Goal: Find specific page/section: Find specific page/section

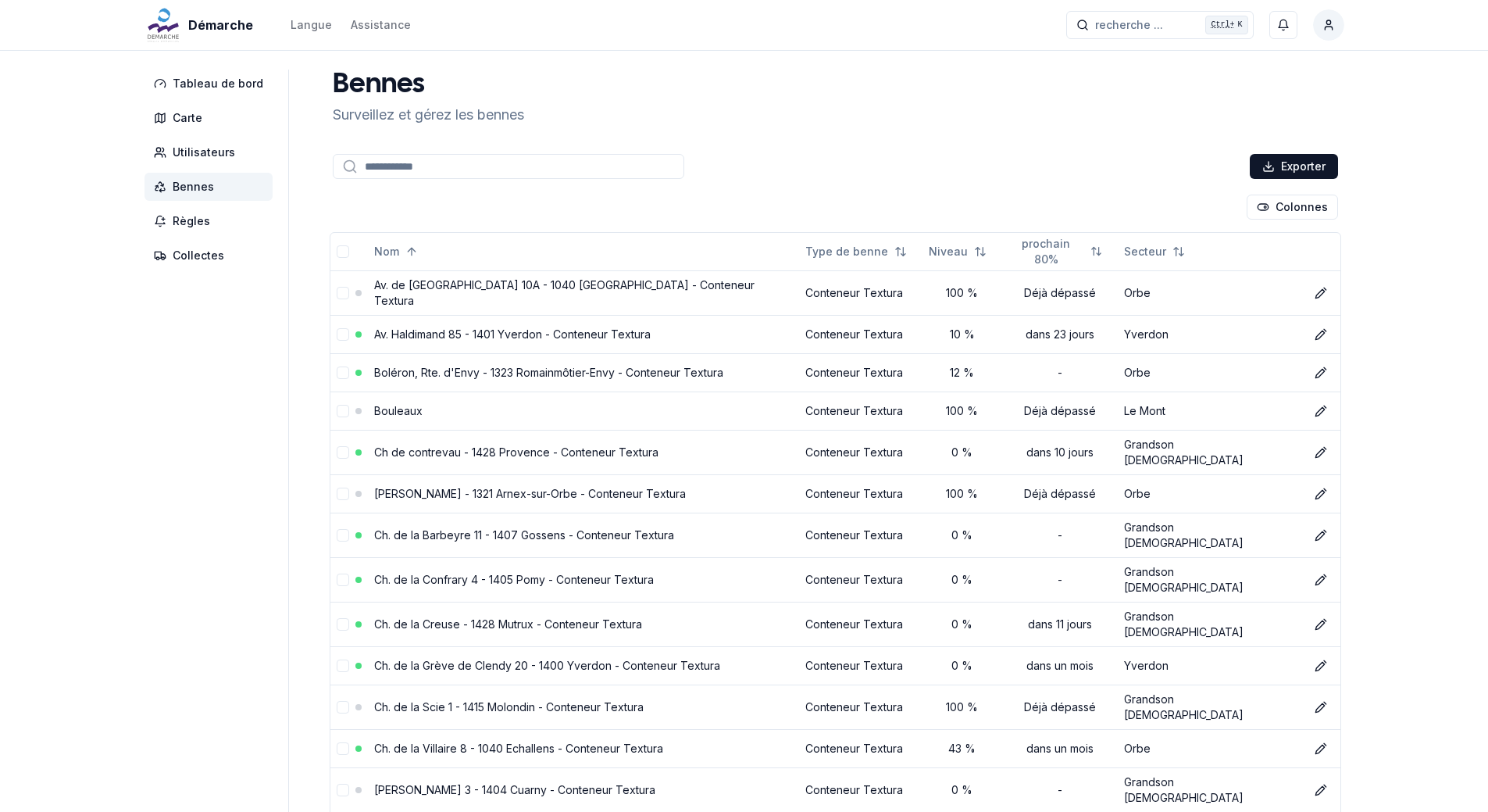
click at [215, 188] on span "Bennes" at bounding box center [208, 186] width 128 height 28
click at [376, 207] on button "Secteur" at bounding box center [373, 207] width 81 height 25
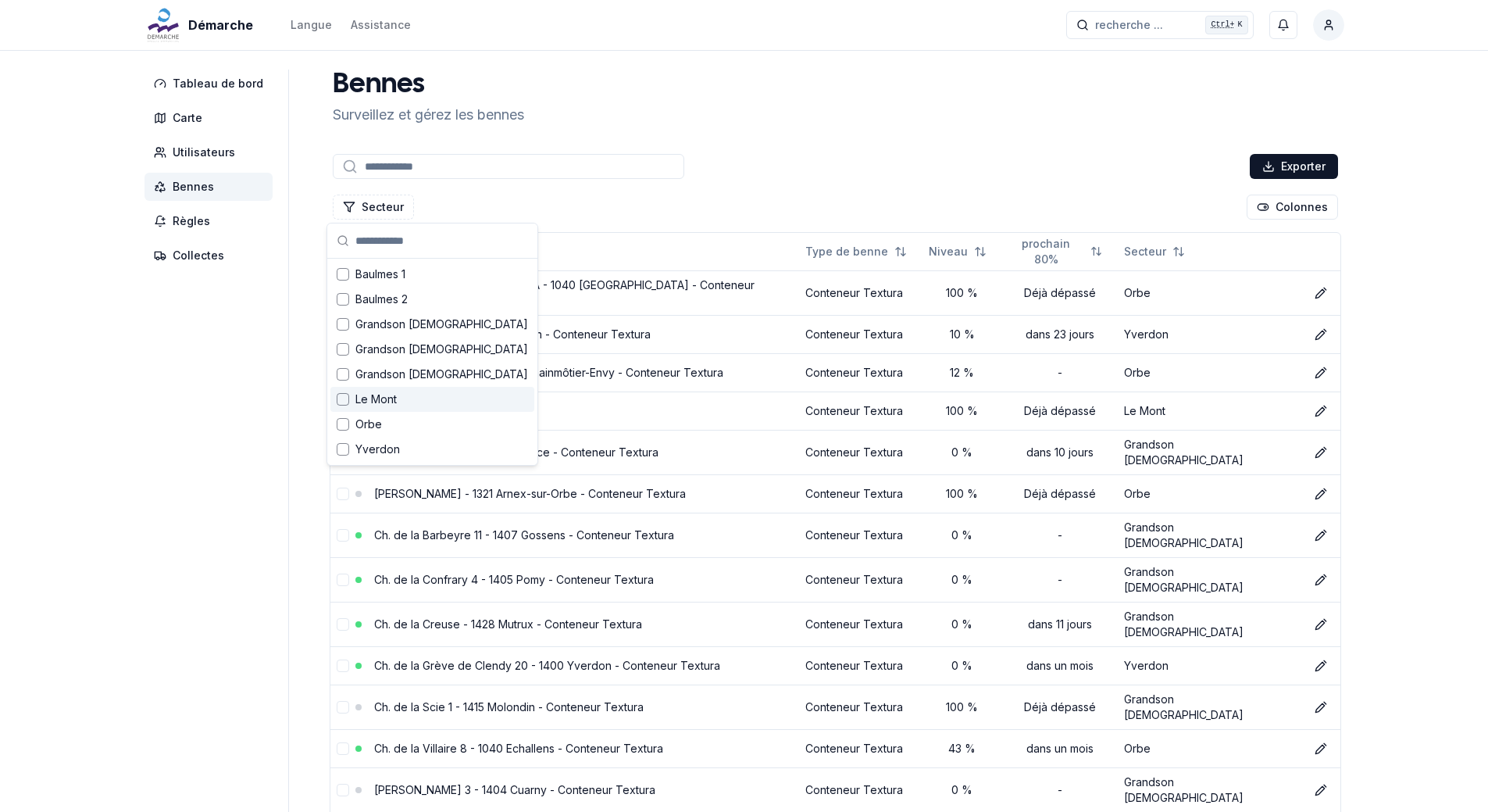
click at [338, 404] on div "Suggestions" at bounding box center [344, 400] width 13 height 13
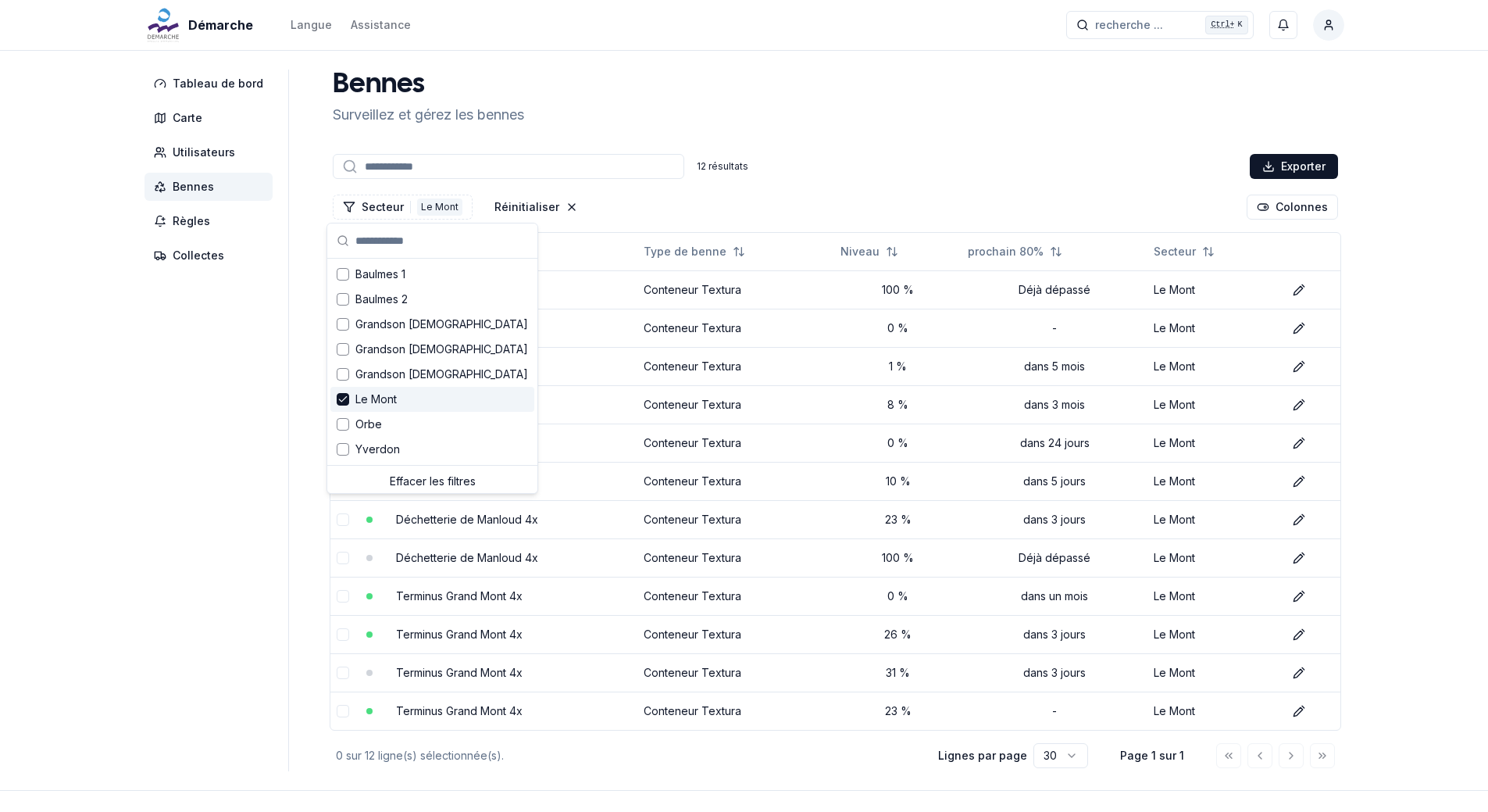
click at [821, 175] on div "12 résultats Exporter" at bounding box center [835, 166] width 1011 height 31
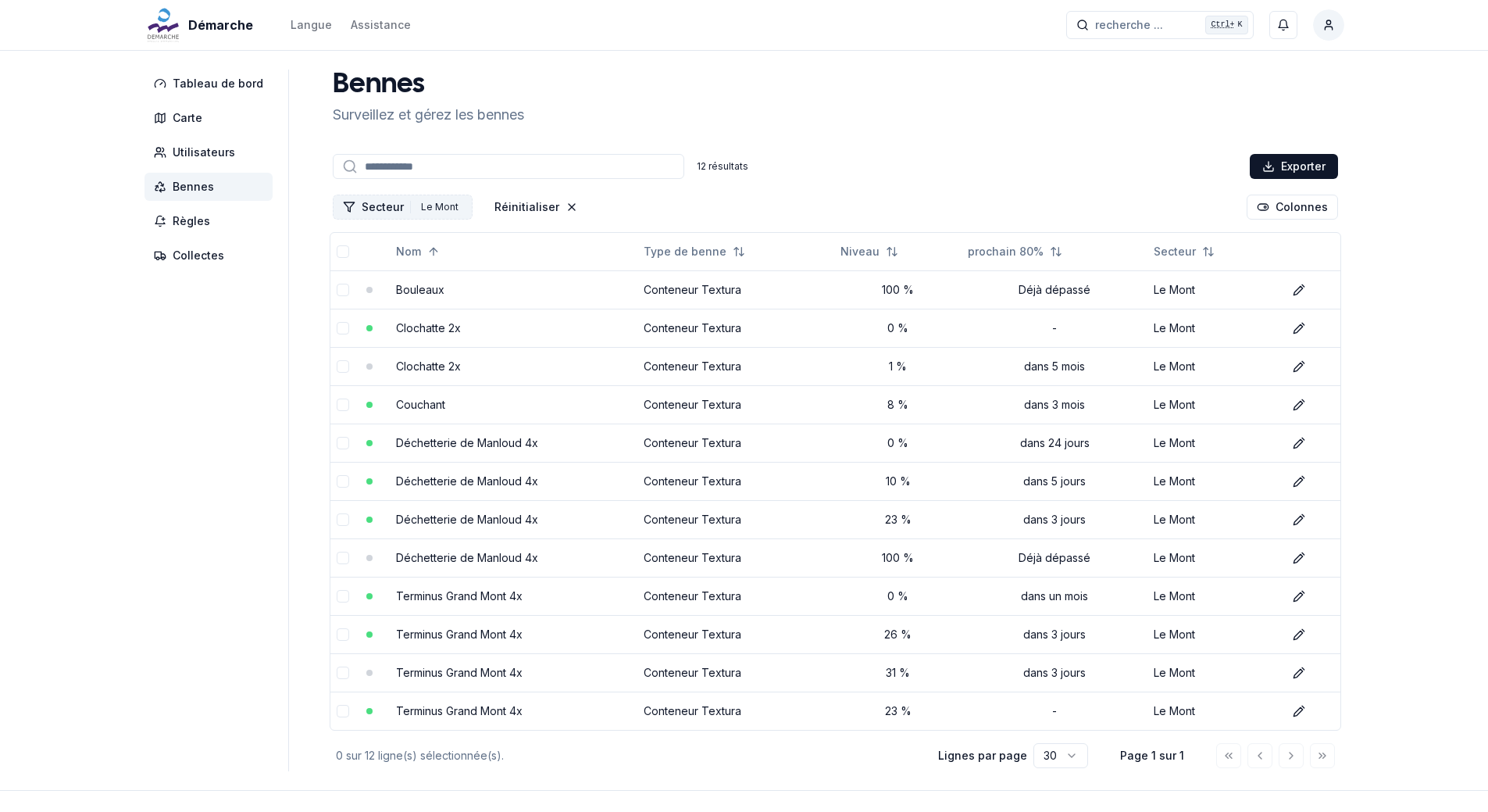
click at [372, 207] on button "Secteur 1 Le Mont" at bounding box center [402, 207] width 140 height 25
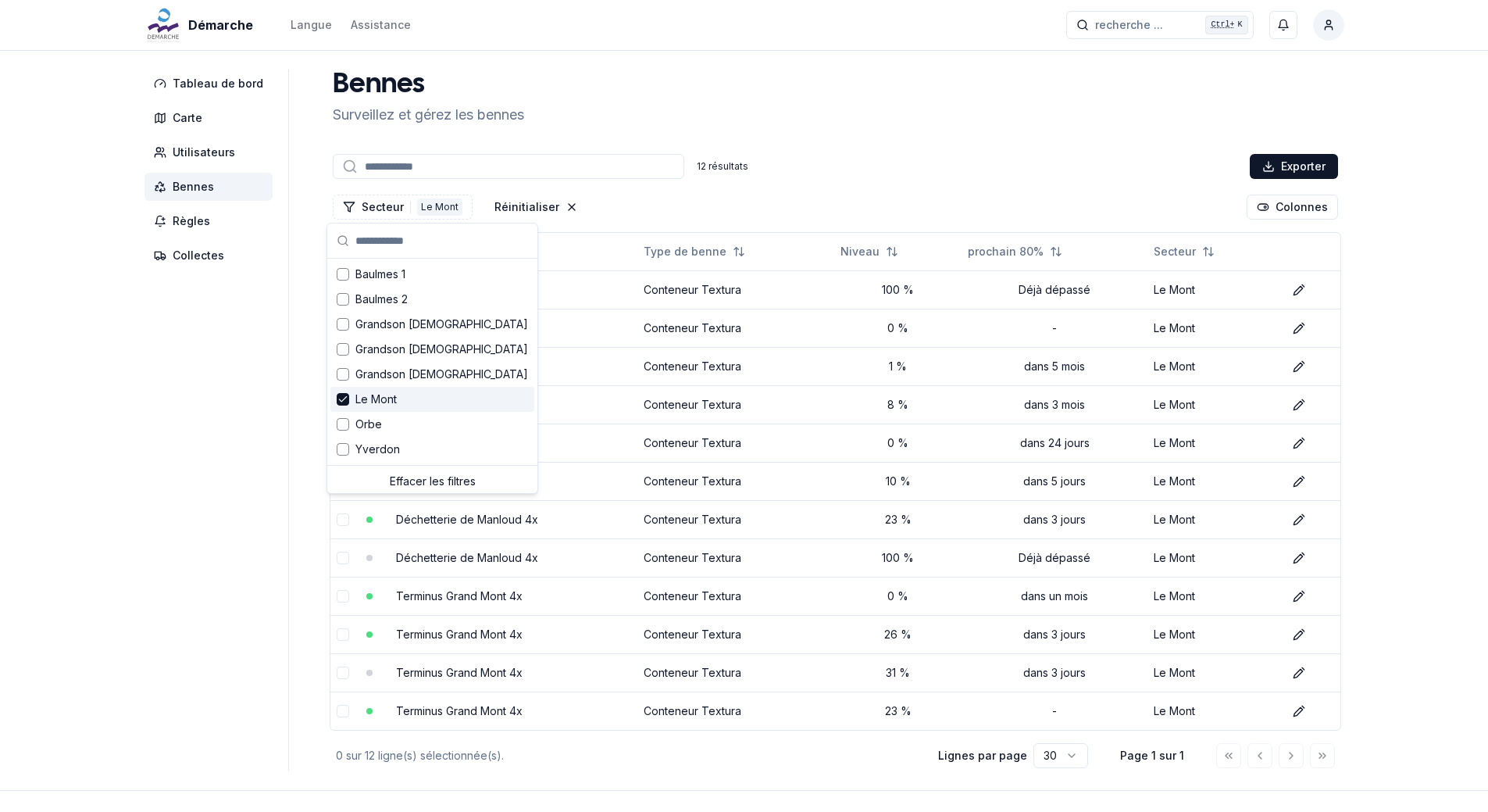
click at [344, 402] on icon "Suggestions" at bounding box center [343, 400] width 11 height 13
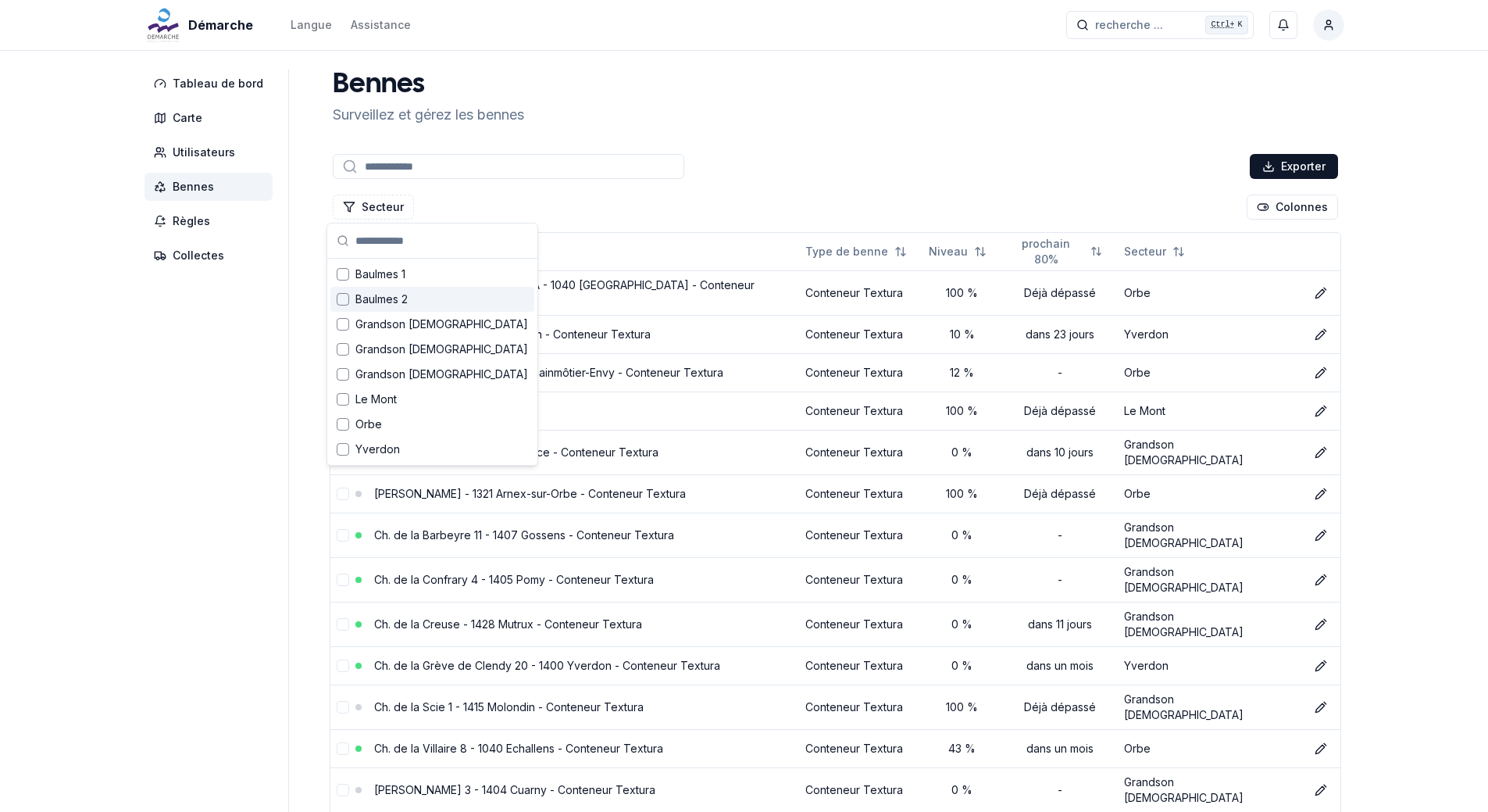
click at [821, 141] on div "[PERSON_NAME] et gérez les bennes Exporter Secteur Colonnes Nom Type de benne N…" at bounding box center [835, 806] width 1018 height 1472
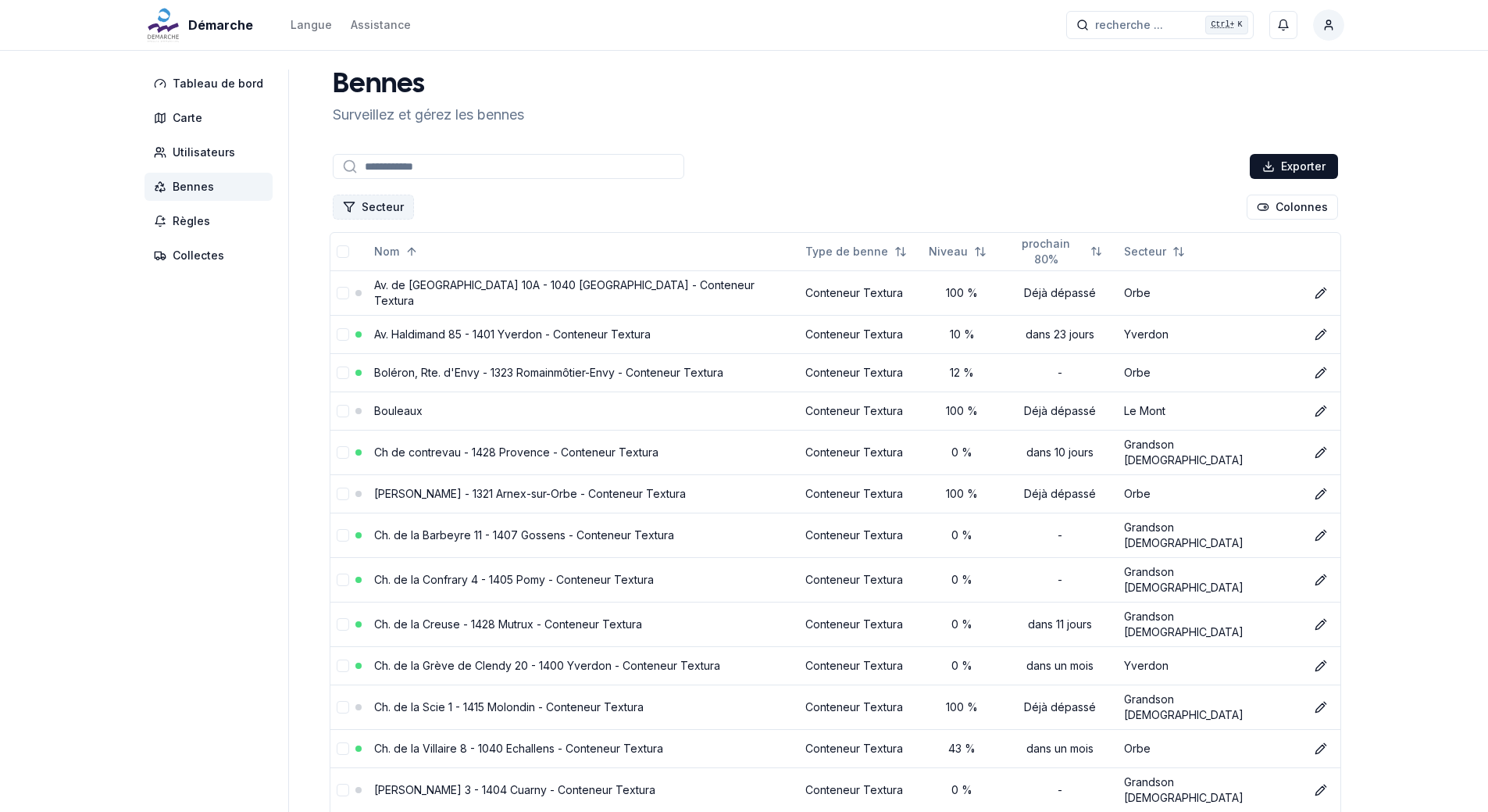
click at [368, 201] on button "Secteur" at bounding box center [373, 207] width 81 height 25
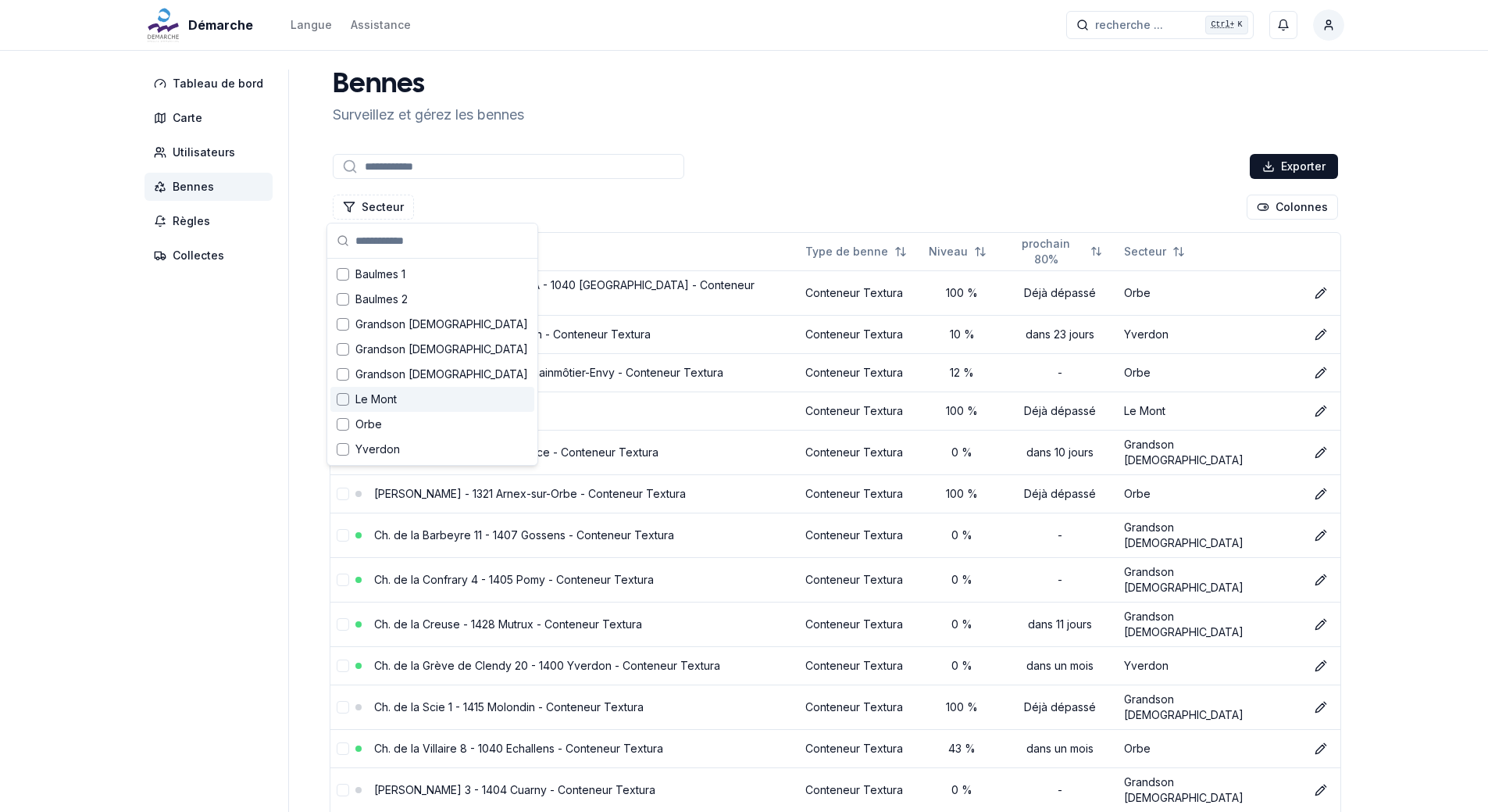
click at [350, 402] on div "Le Mont" at bounding box center [433, 399] width 204 height 25
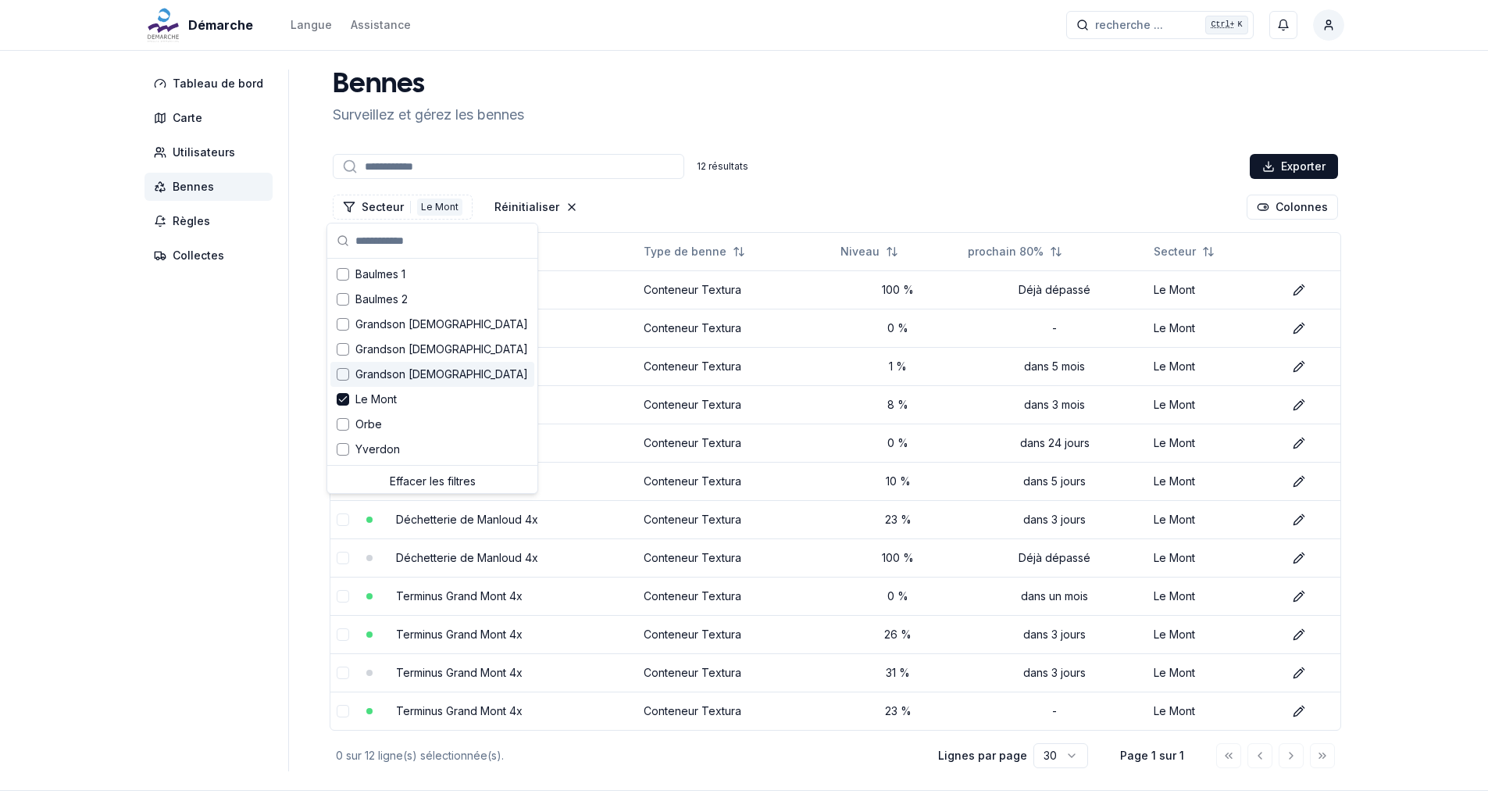
click at [861, 147] on div "[PERSON_NAME] et gérez les bennes 12 résultats Exporter Secteur 1 Le Mont Réini…" at bounding box center [835, 421] width 1018 height 702
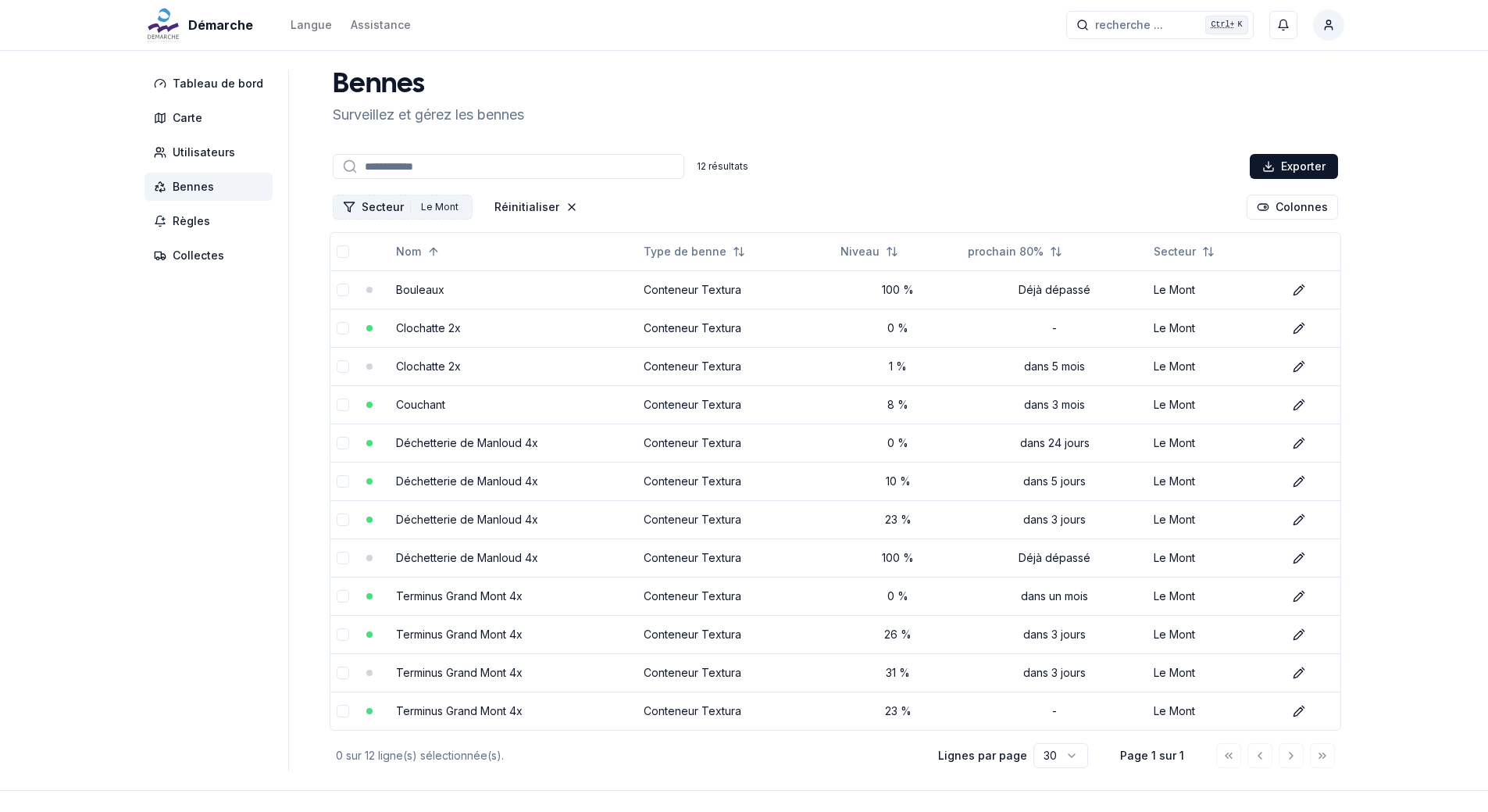
click at [362, 207] on button "Secteur 1 Le Mont" at bounding box center [402, 207] width 140 height 25
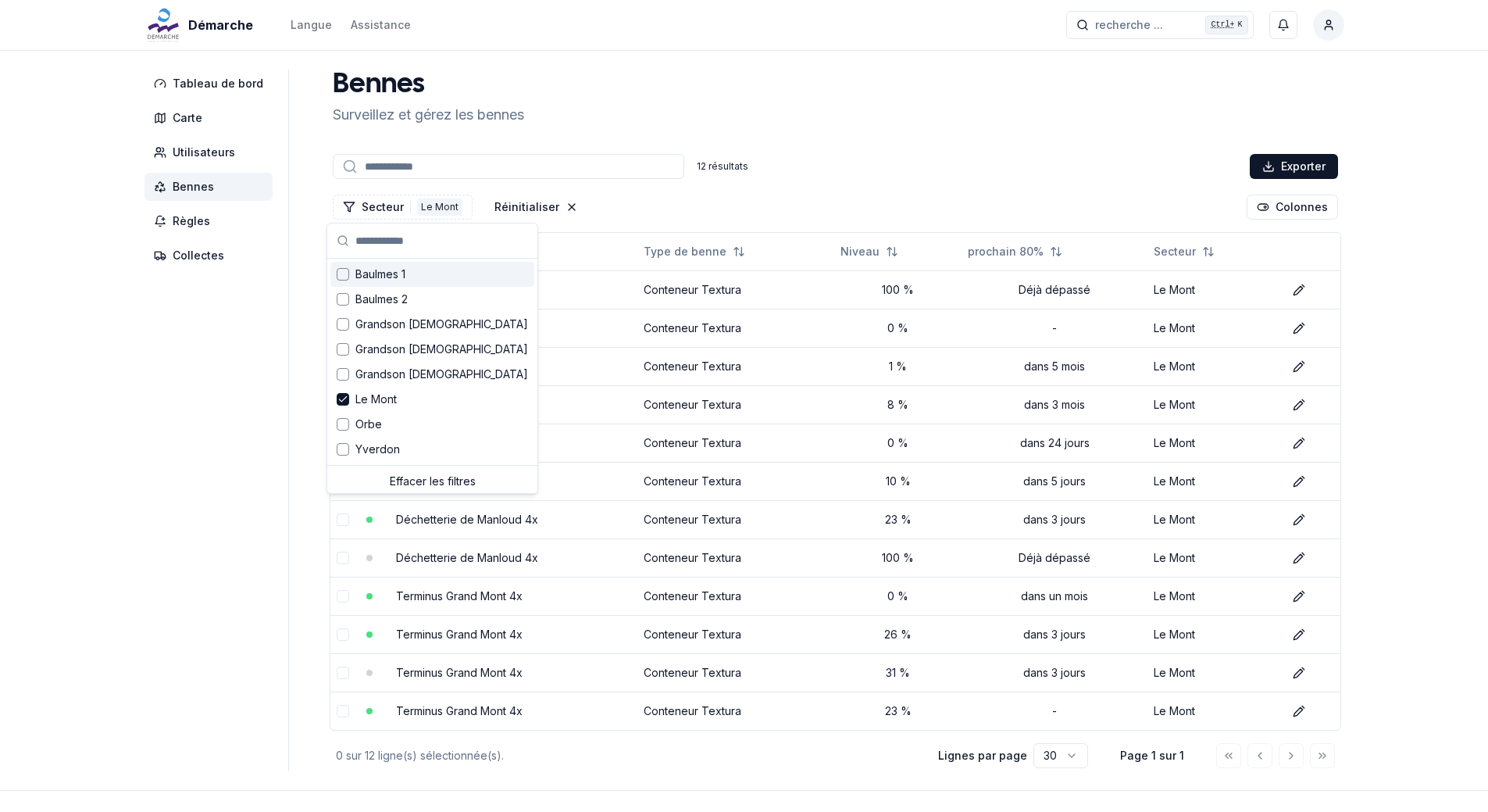
click at [349, 277] on div "Baulmes 1" at bounding box center [433, 274] width 204 height 25
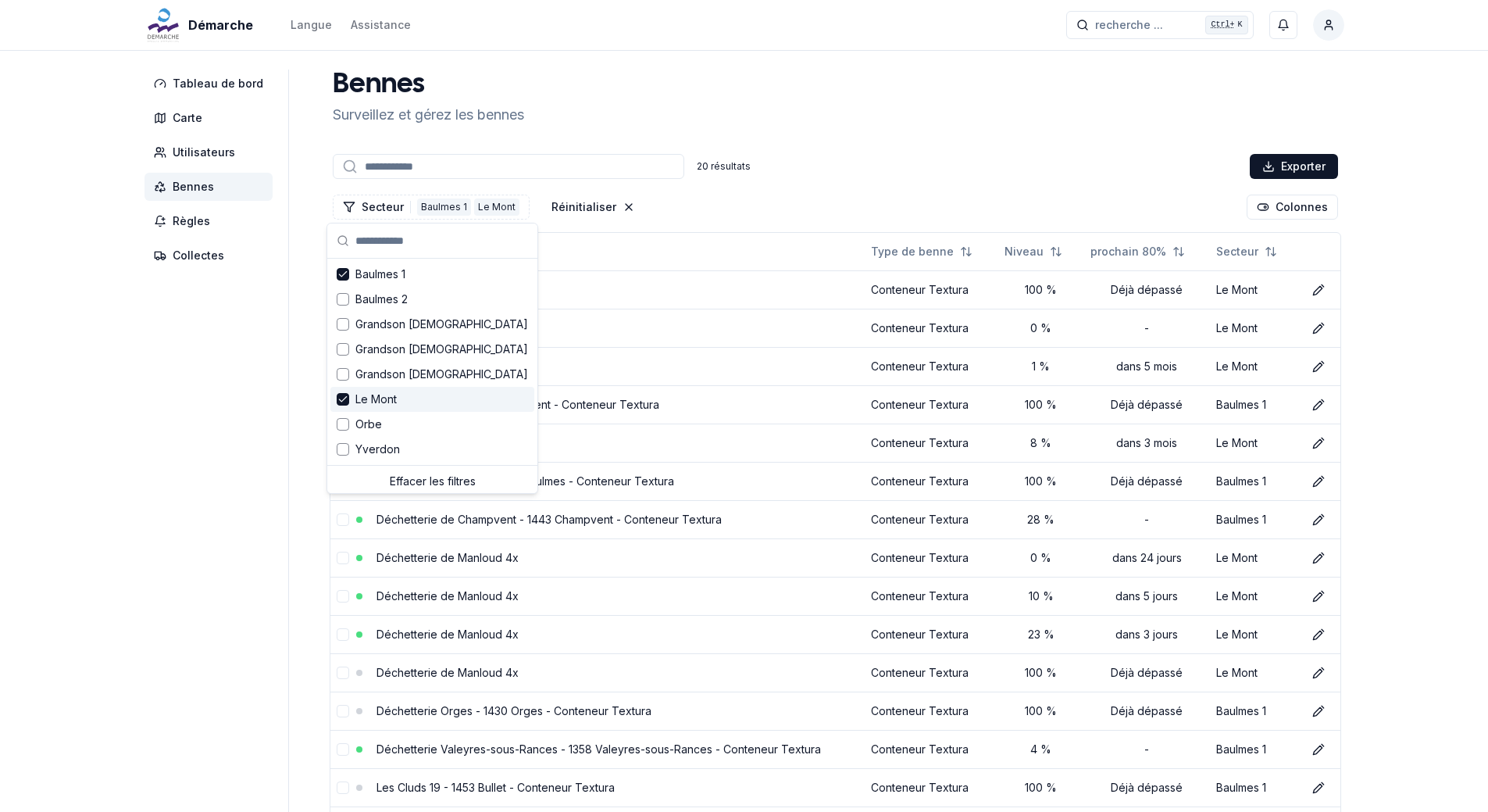
click at [344, 403] on icon "Suggestions" at bounding box center [343, 400] width 11 height 13
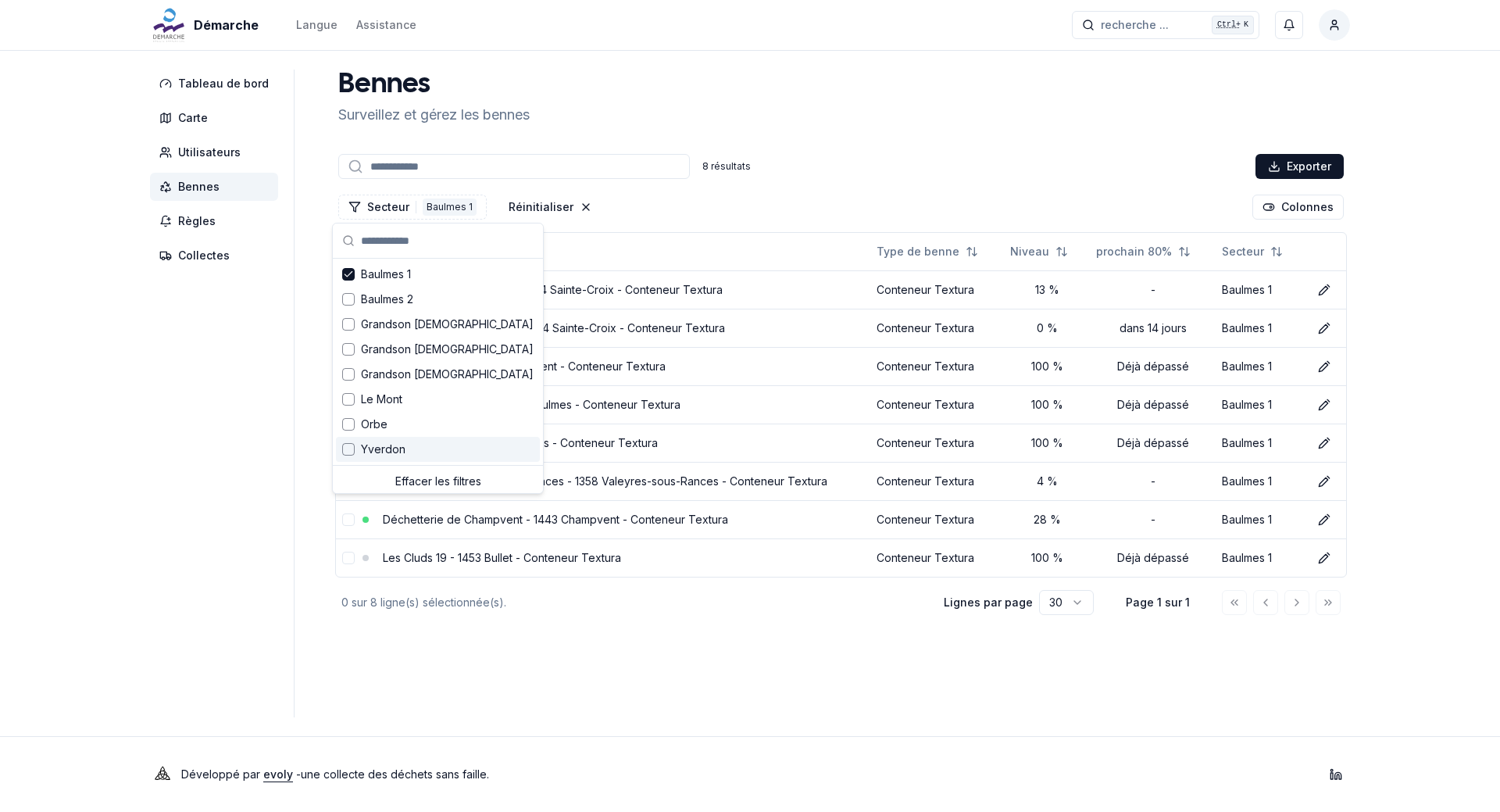
click at [933, 201] on div "Secteur 1 Baulmes 1 Réinitialiser Colonnes" at bounding box center [840, 207] width 1011 height 31
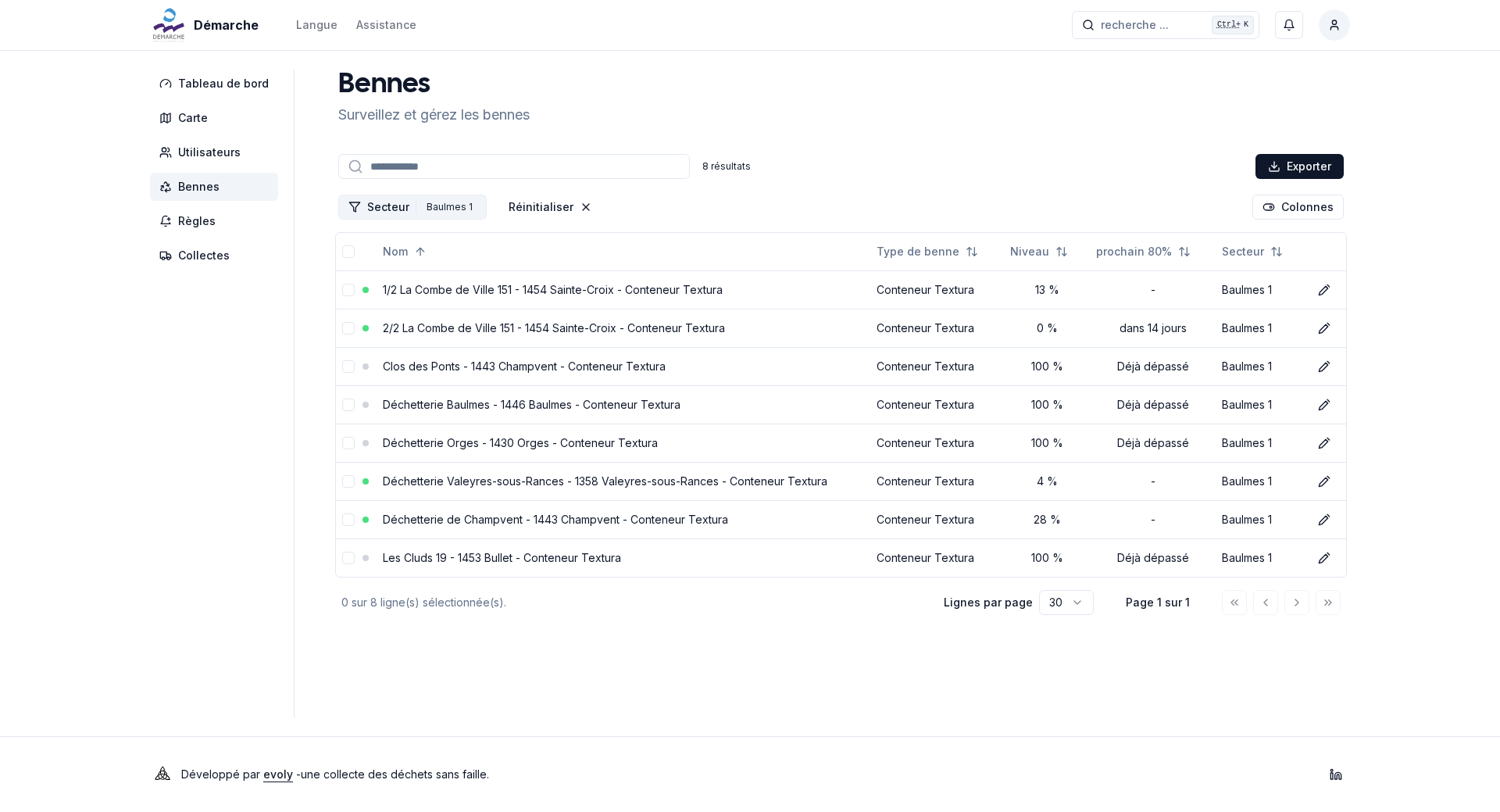
click at [396, 207] on button "Secteur 1 Baulmes 1" at bounding box center [412, 207] width 149 height 25
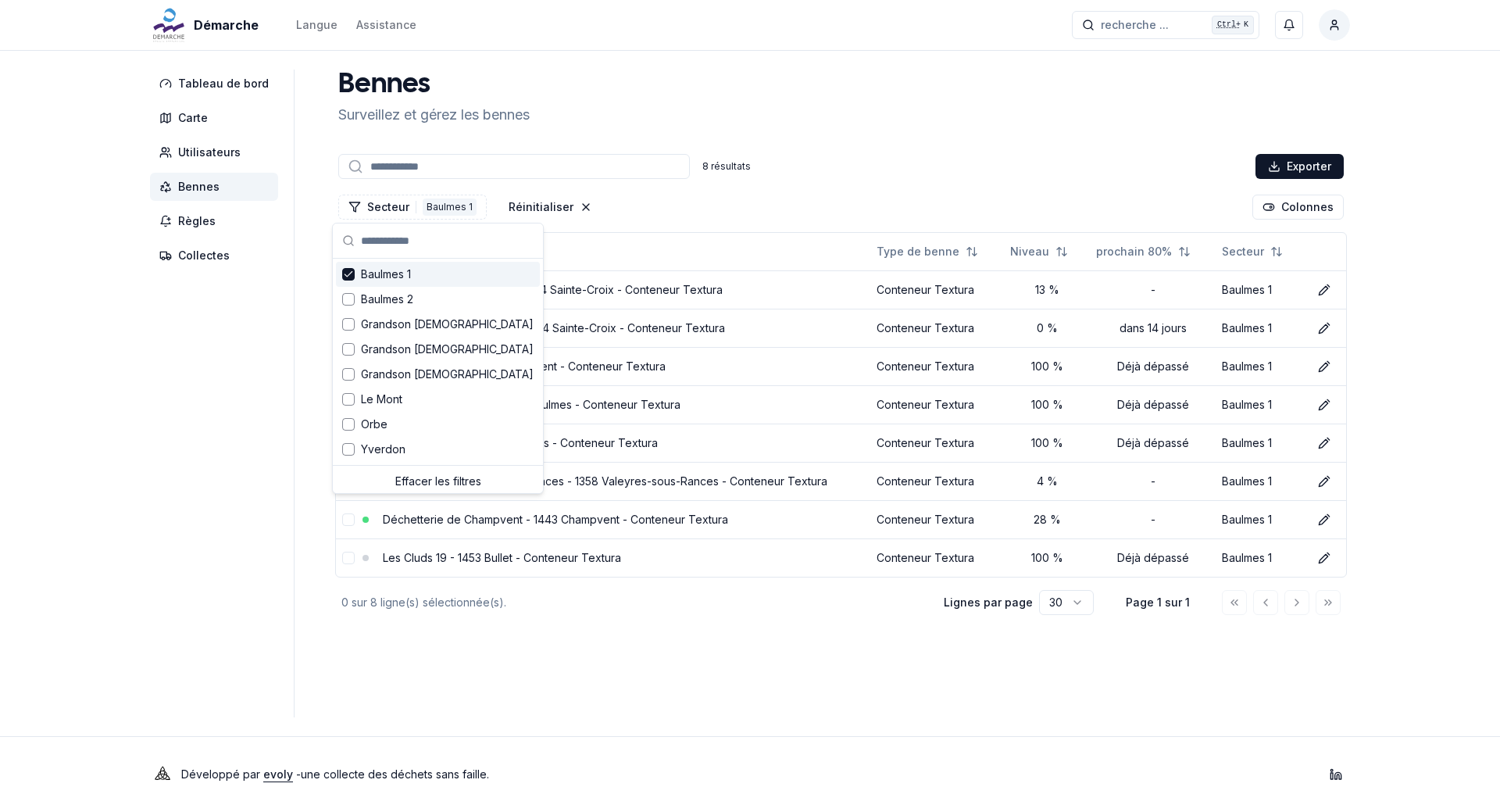
click at [353, 271] on icon "Suggestions" at bounding box center [348, 275] width 11 height 13
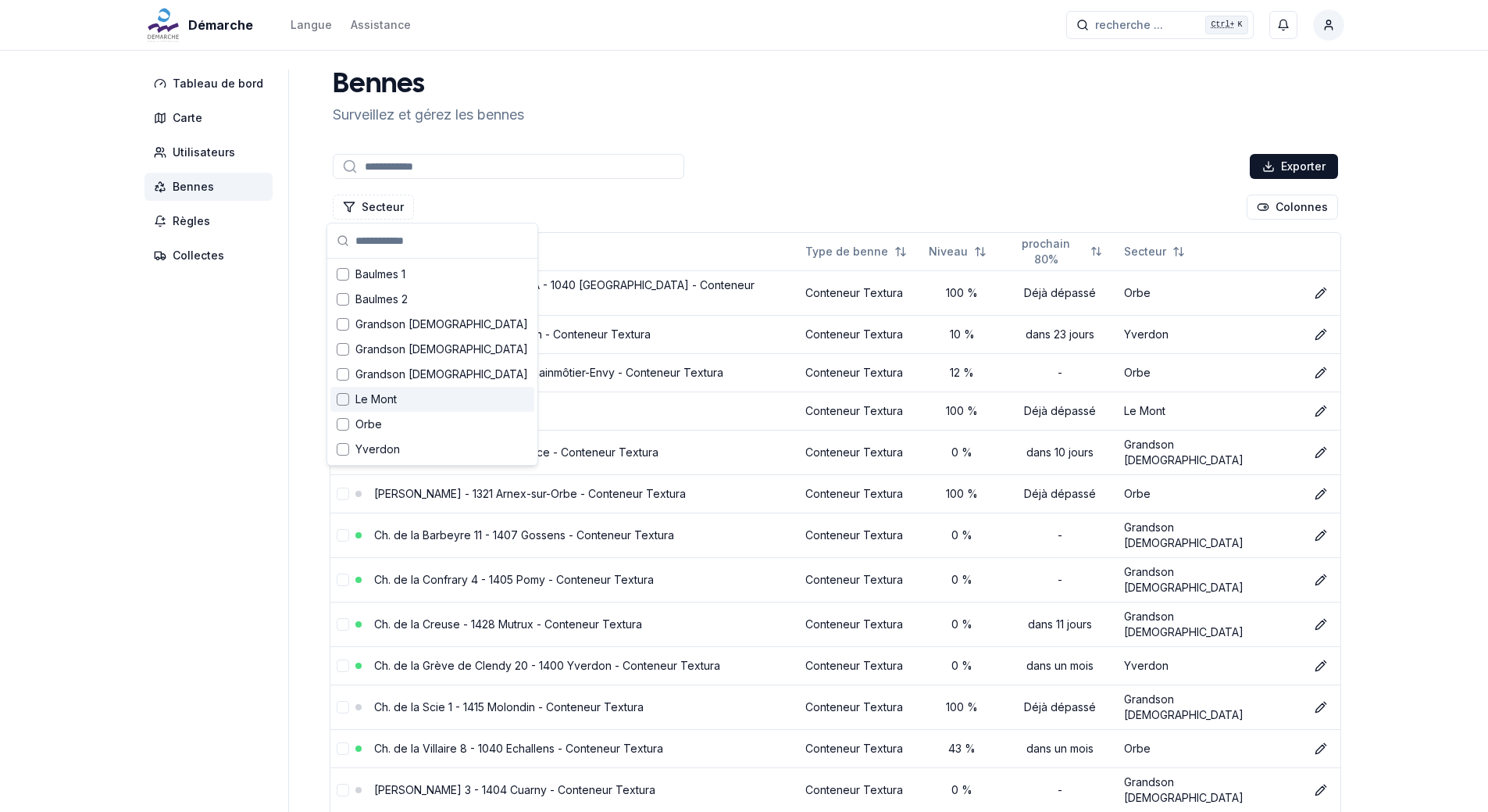
click at [339, 400] on div "Suggestions" at bounding box center [344, 400] width 13 height 13
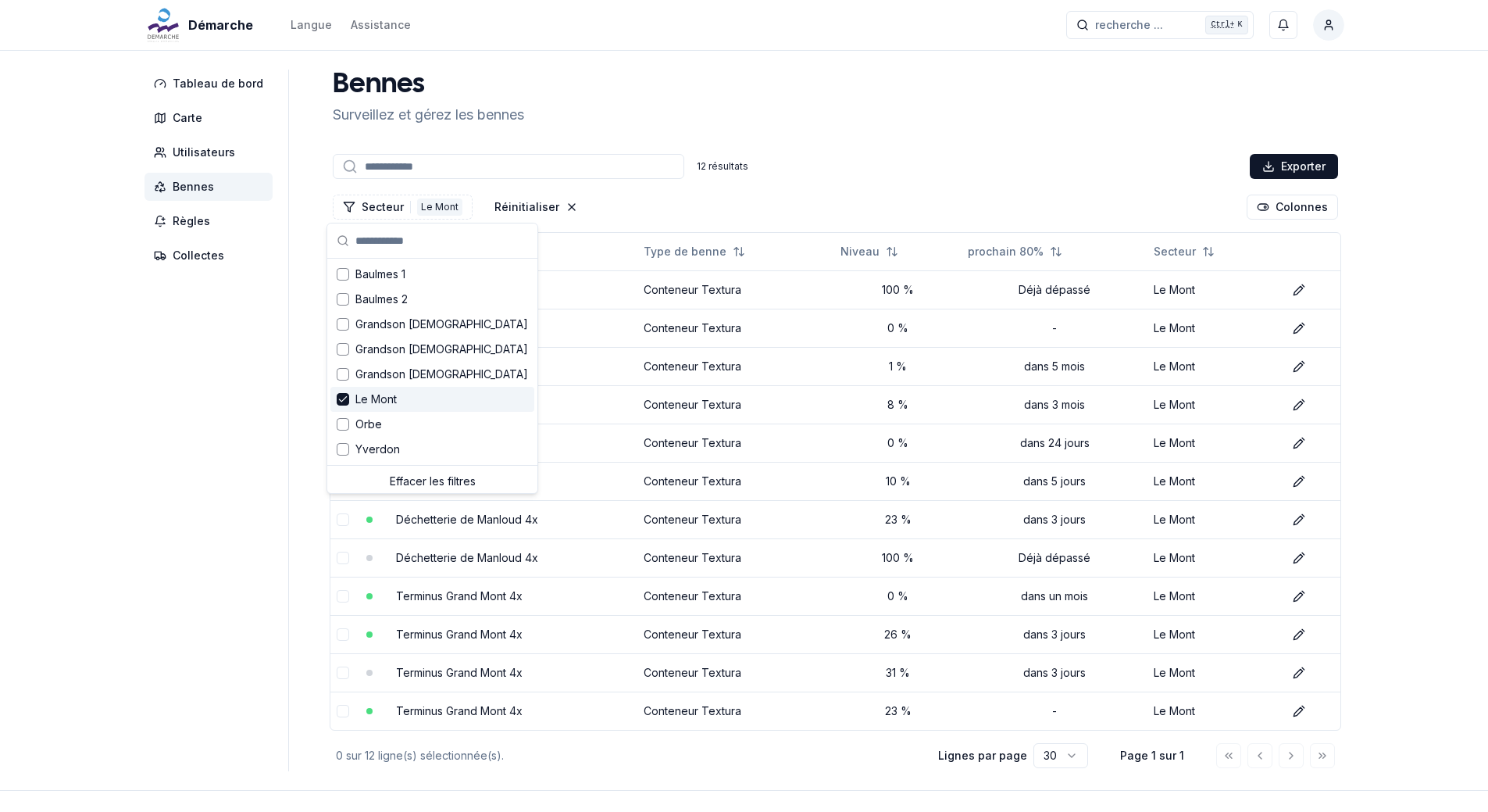
drag, startPoint x: 192, startPoint y: 441, endPoint x: 201, endPoint y: 437, distance: 9.8
click at [197, 441] on aside "Tableau de bord Carte Utilisateurs Bennes Règles Collectes" at bounding box center [216, 421] width 144 height 702
